Goal: Navigation & Orientation: Find specific page/section

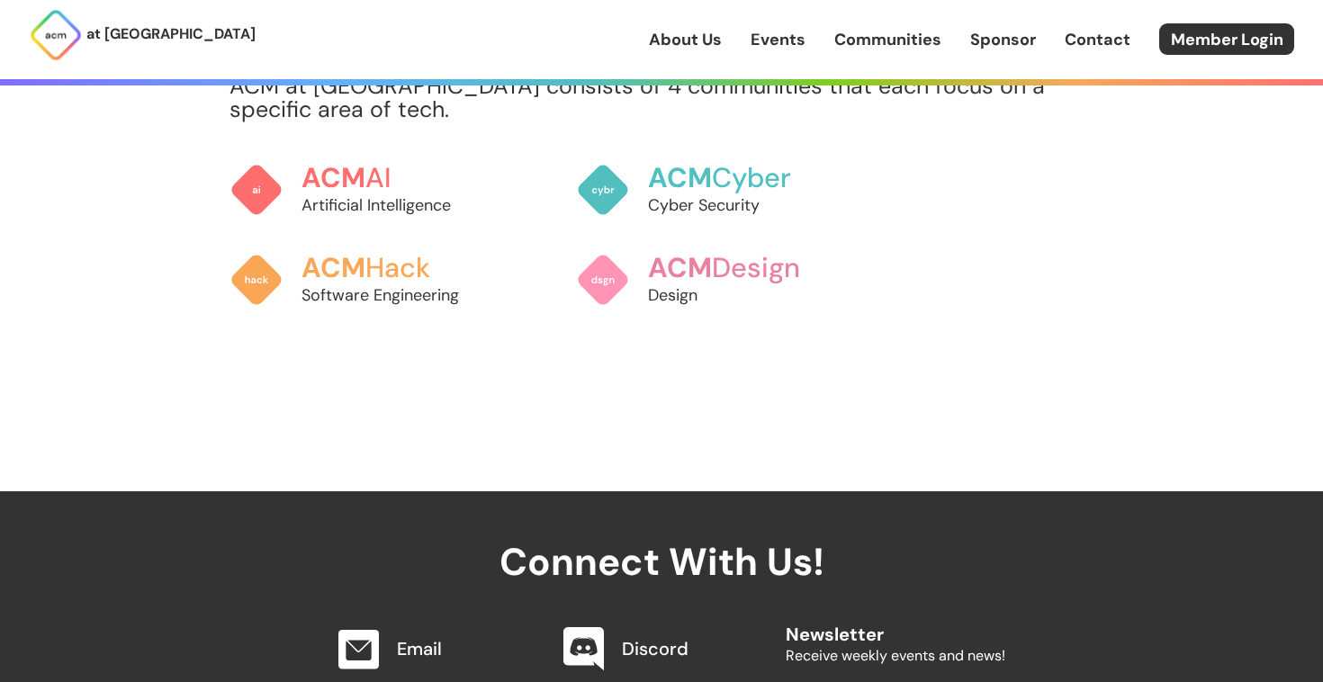
scroll to position [1544, 0]
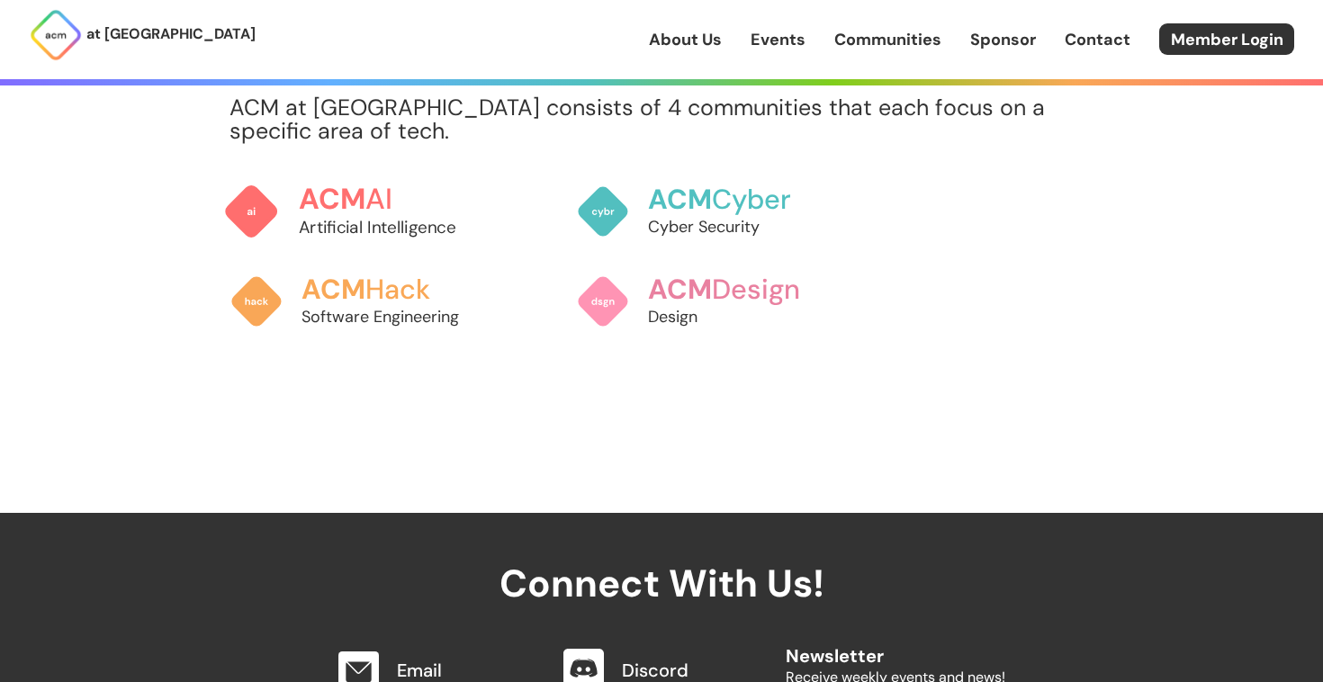
click at [329, 164] on link "ACM AI Artificial Intelligence" at bounding box center [360, 211] width 275 height 95
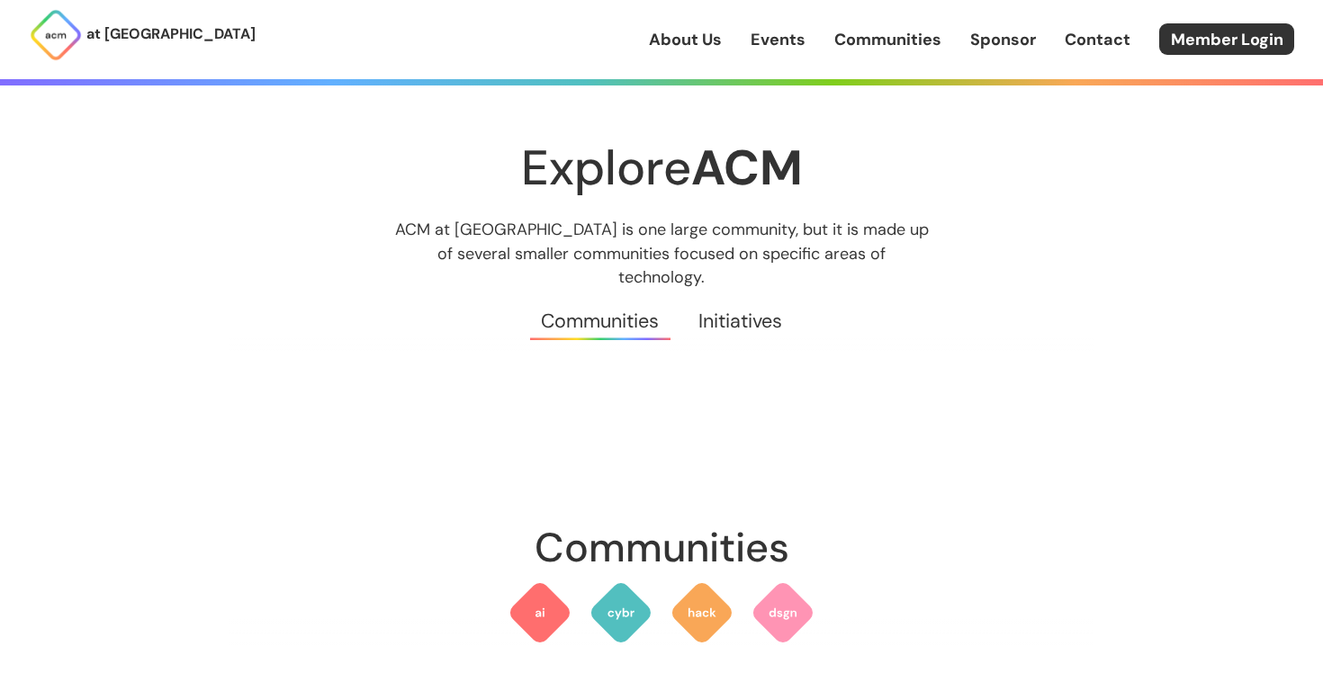
click at [732, 293] on link "Initiatives" at bounding box center [740, 321] width 122 height 65
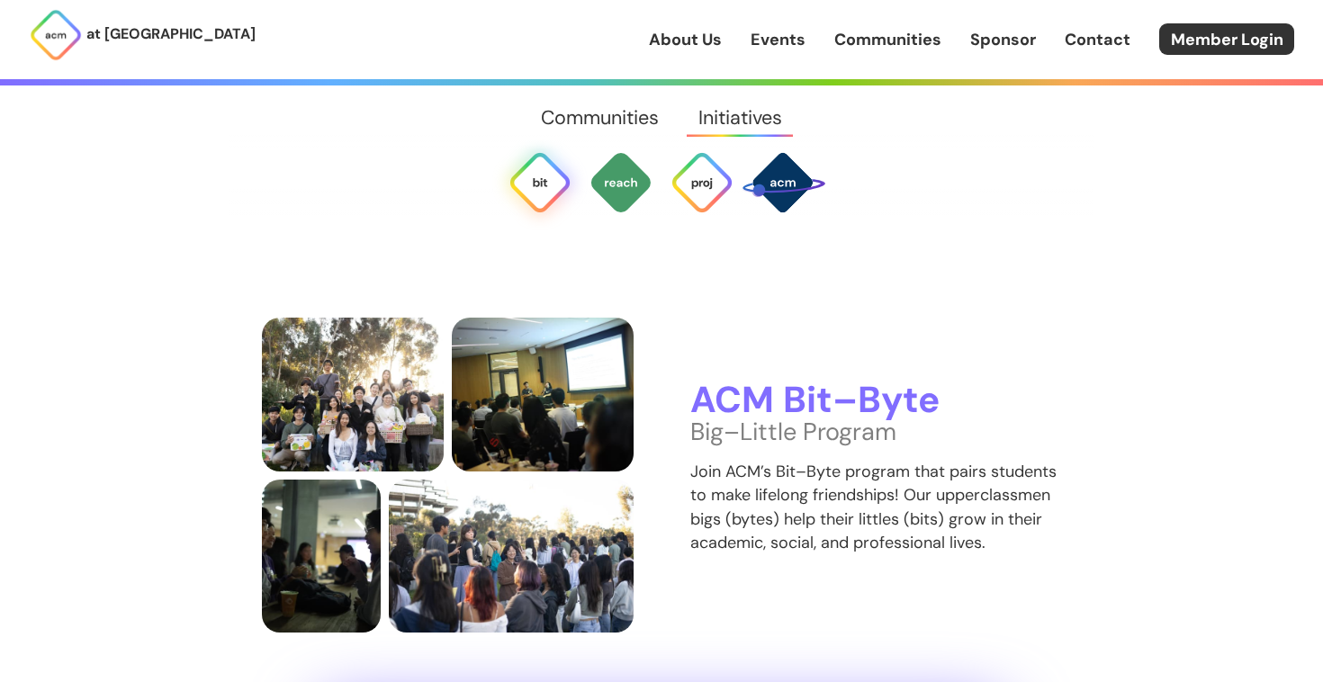
click at [633, 109] on link "Communities" at bounding box center [600, 118] width 157 height 65
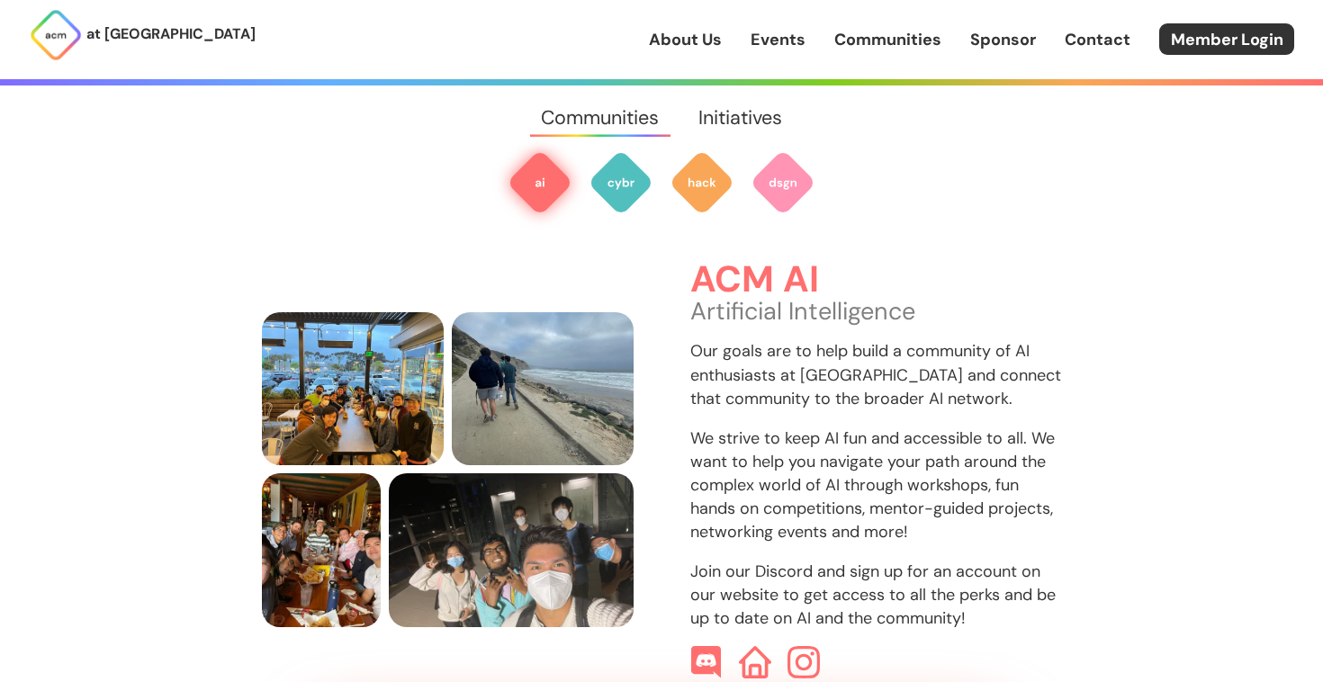
scroll to position [546, 0]
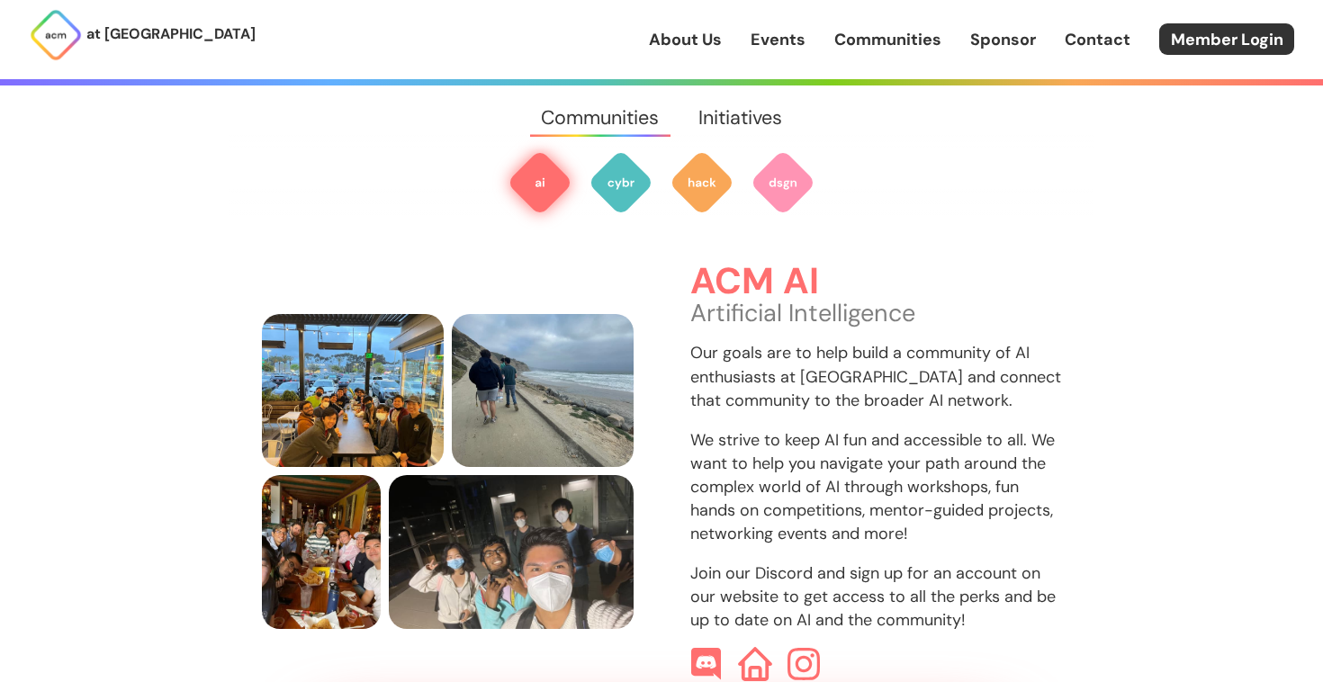
click at [758, 648] on img at bounding box center [755, 665] width 34 height 34
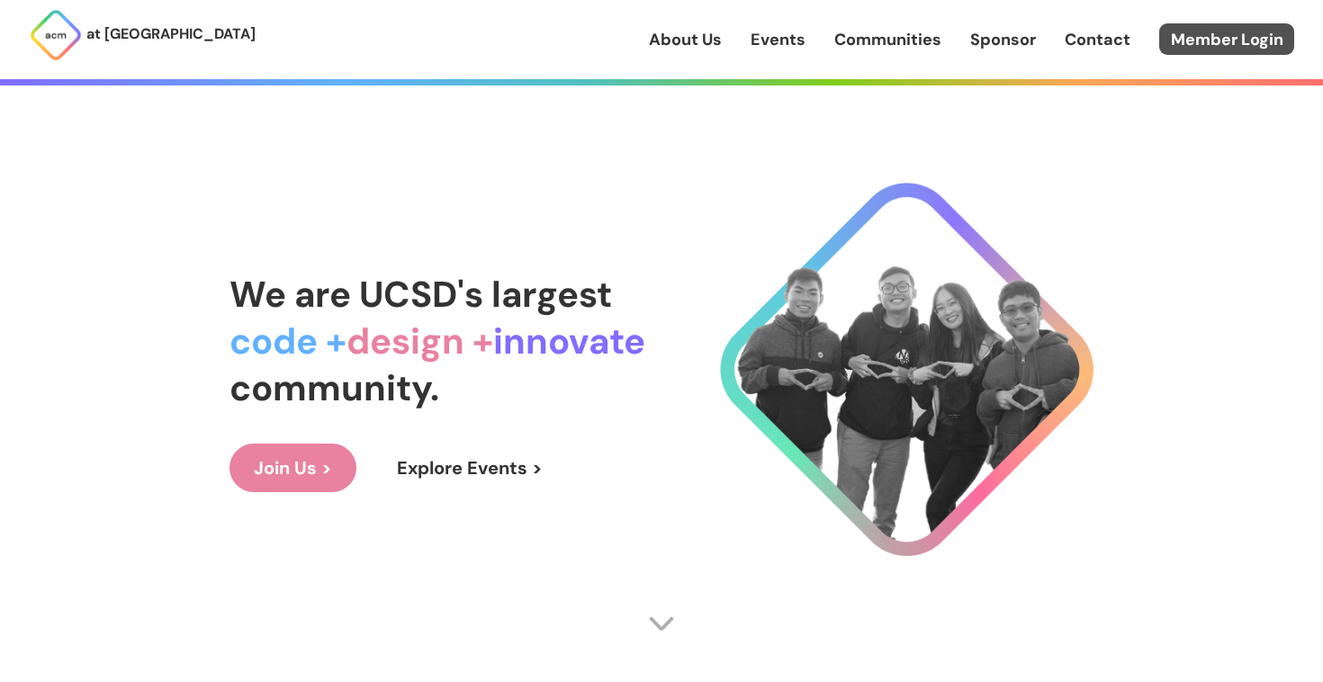
click at [1203, 41] on link "Member Login" at bounding box center [1227, 39] width 135 height 32
click at [1223, 23] on link "Member Login" at bounding box center [1227, 39] width 135 height 32
click at [1222, 29] on link "Member Login" at bounding box center [1227, 39] width 135 height 32
